Goal: Obtain resource: Download file/media

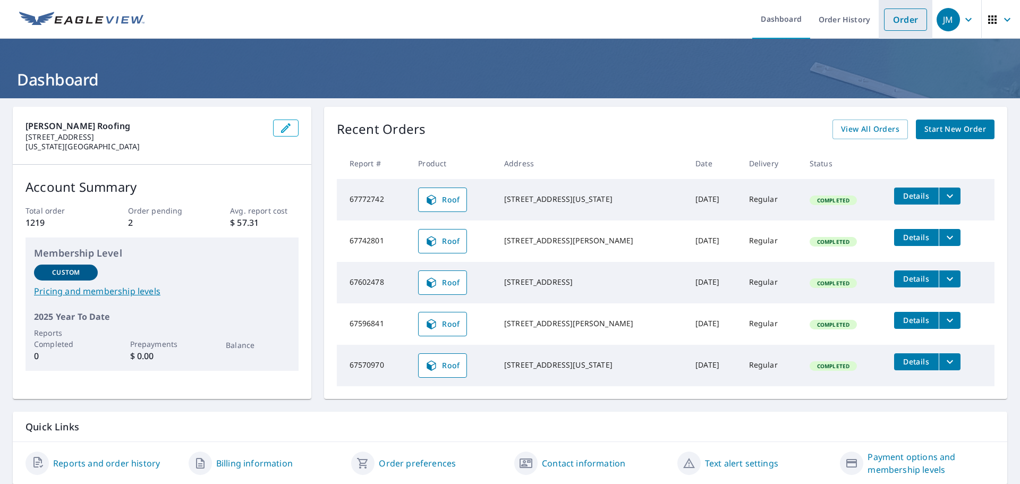
click at [884, 24] on link "Order" at bounding box center [905, 19] width 43 height 22
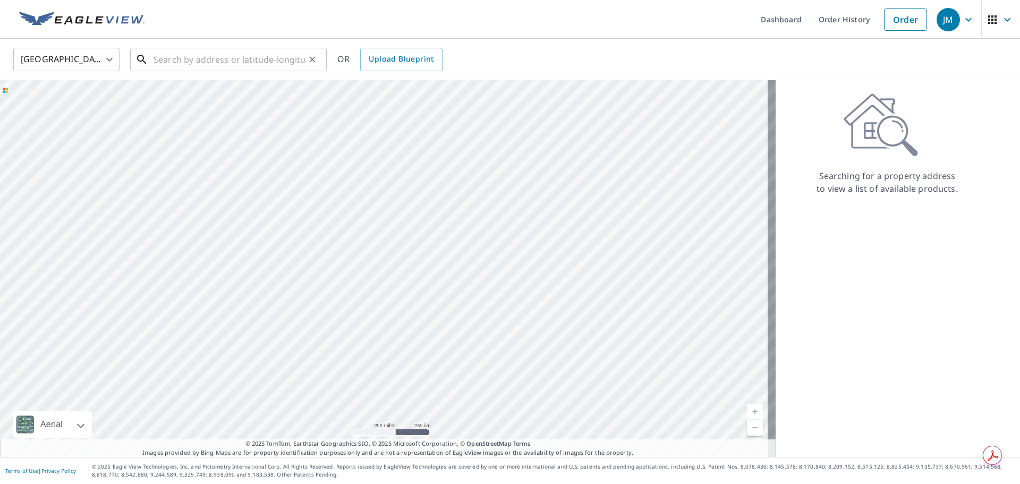
click at [251, 63] on input "text" at bounding box center [229, 60] width 151 height 30
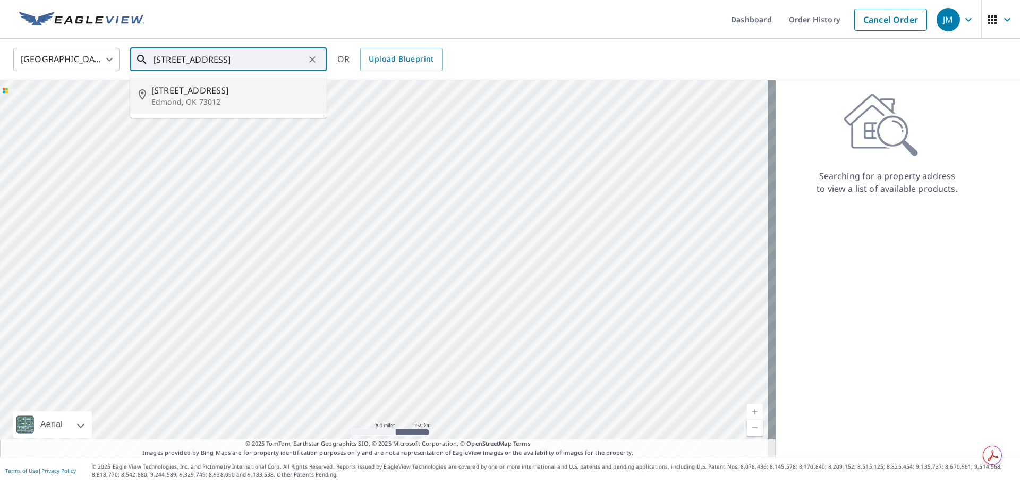
click at [195, 97] on p "Edmond, OK 73012" at bounding box center [234, 102] width 167 height 11
type input "[STREET_ADDRESS]"
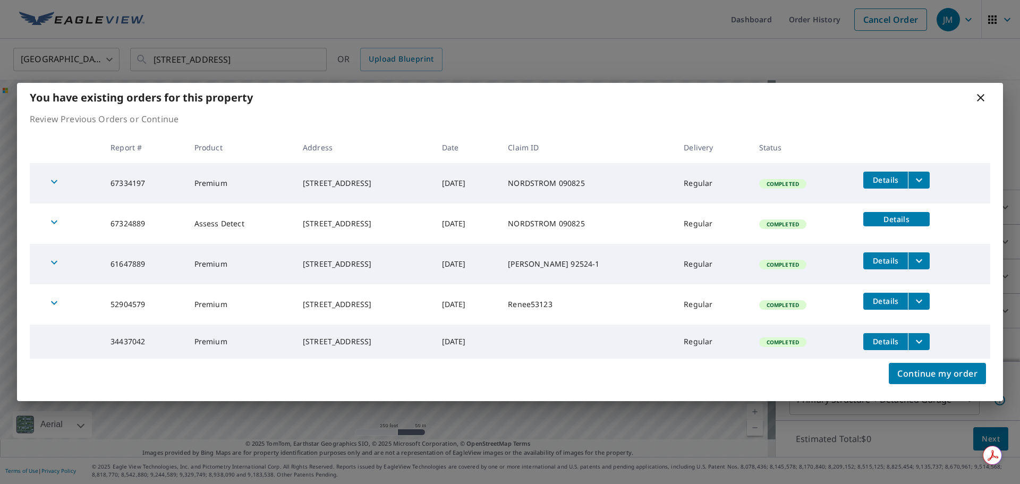
click at [930, 182] on button "filesDropdownBtn-67334197" at bounding box center [919, 180] width 22 height 17
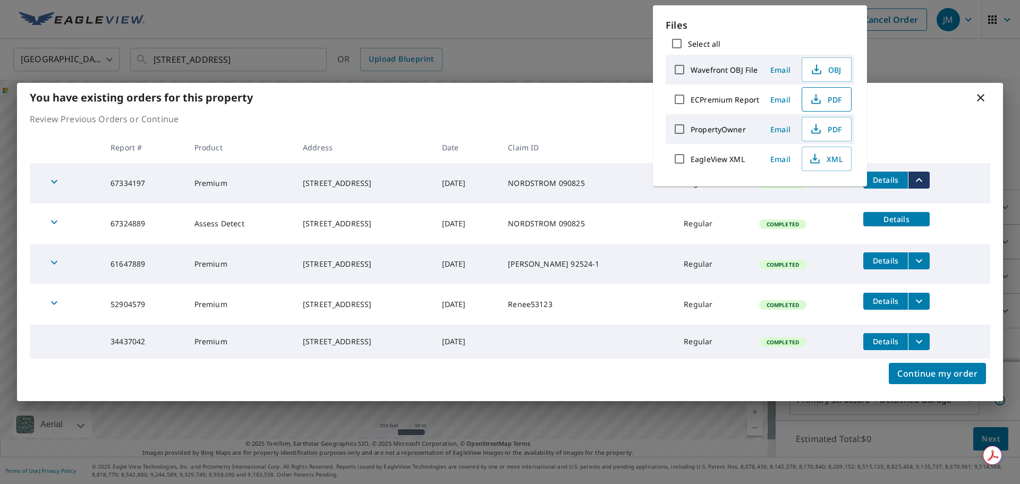
click at [835, 103] on span "PDF" at bounding box center [825, 99] width 34 height 13
click at [979, 98] on icon at bounding box center [980, 97] width 13 height 13
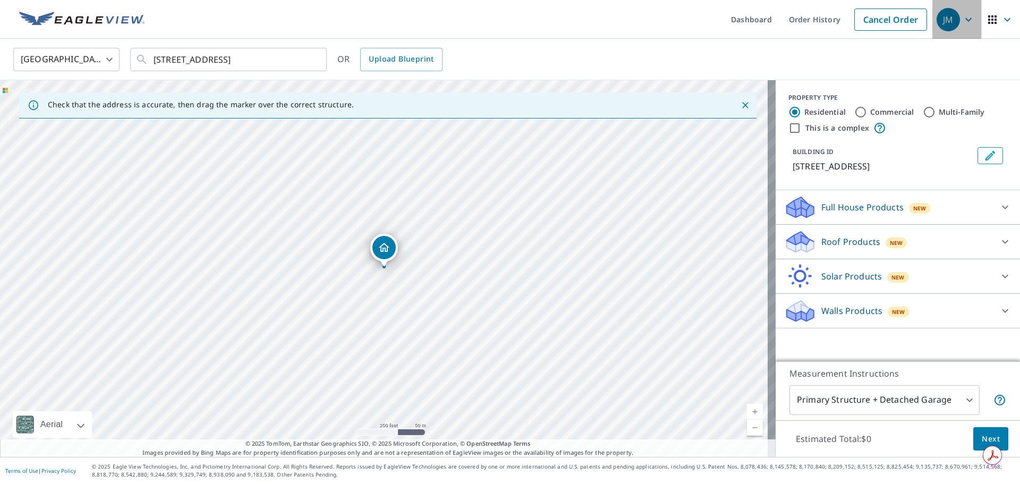
click at [963, 25] on icon "button" at bounding box center [968, 19] width 13 height 13
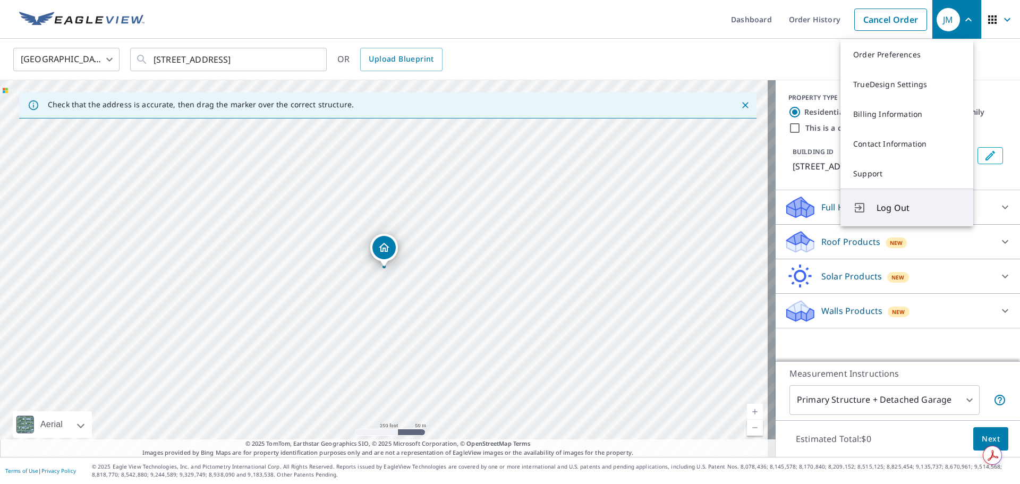
click at [905, 207] on span "Log Out" at bounding box center [918, 207] width 84 height 13
